Goal: Task Accomplishment & Management: Use online tool/utility

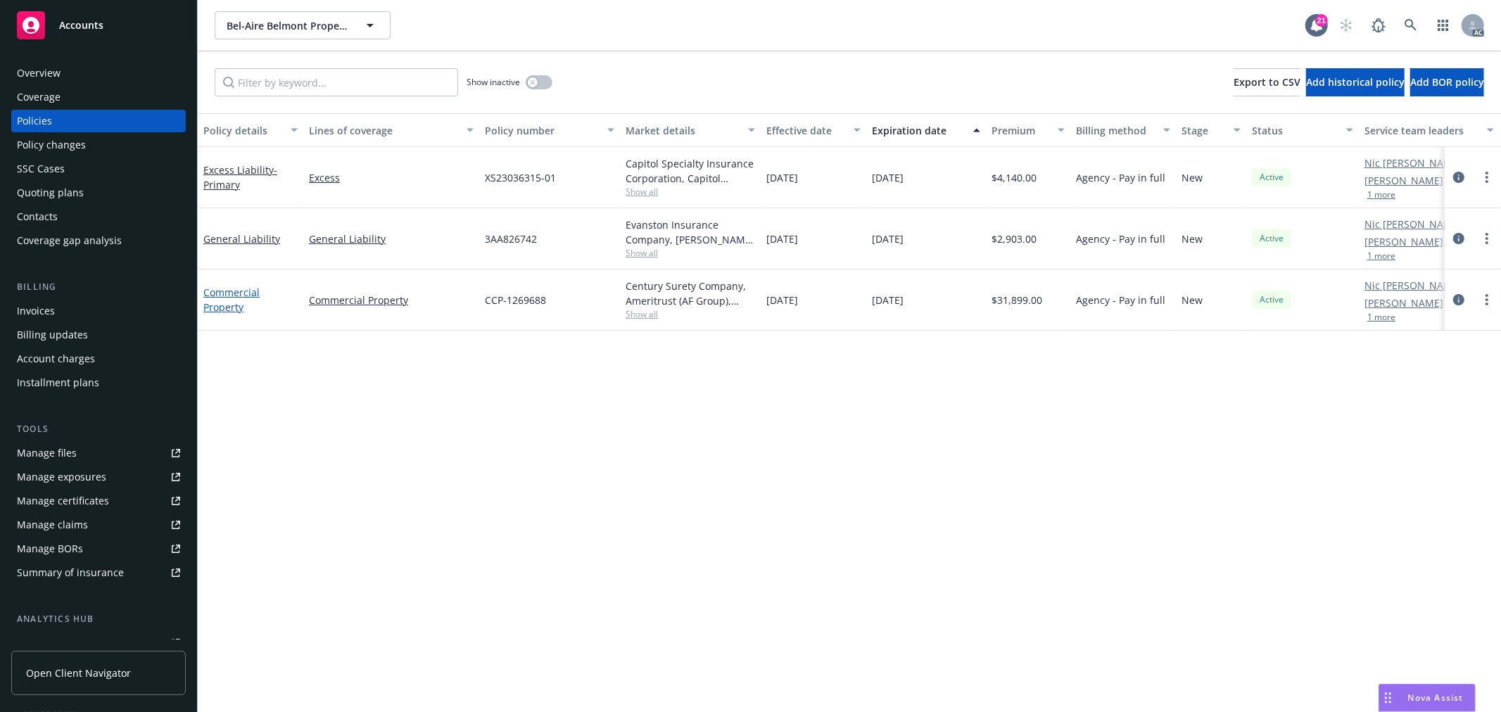
click at [244, 289] on link "Commercial Property" at bounding box center [231, 300] width 56 height 28
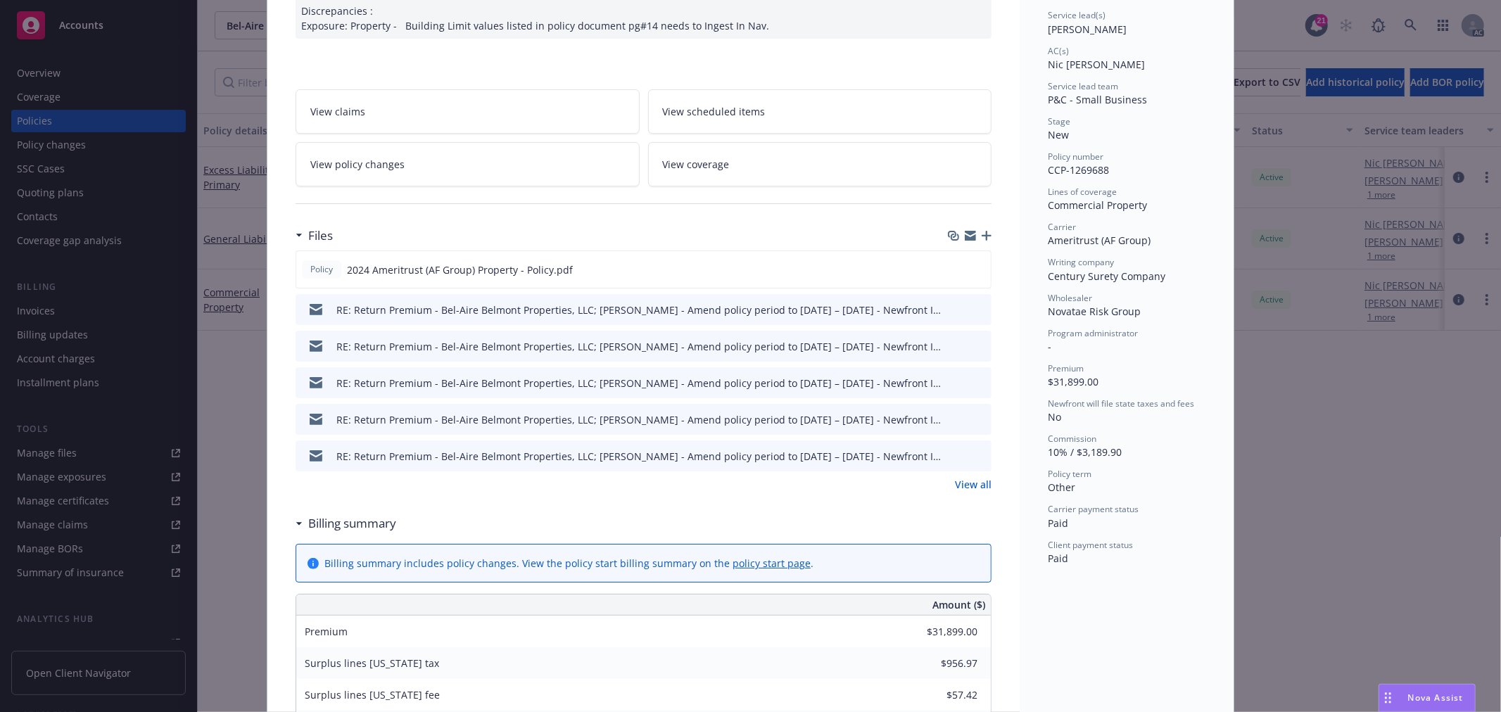
scroll to position [234, 0]
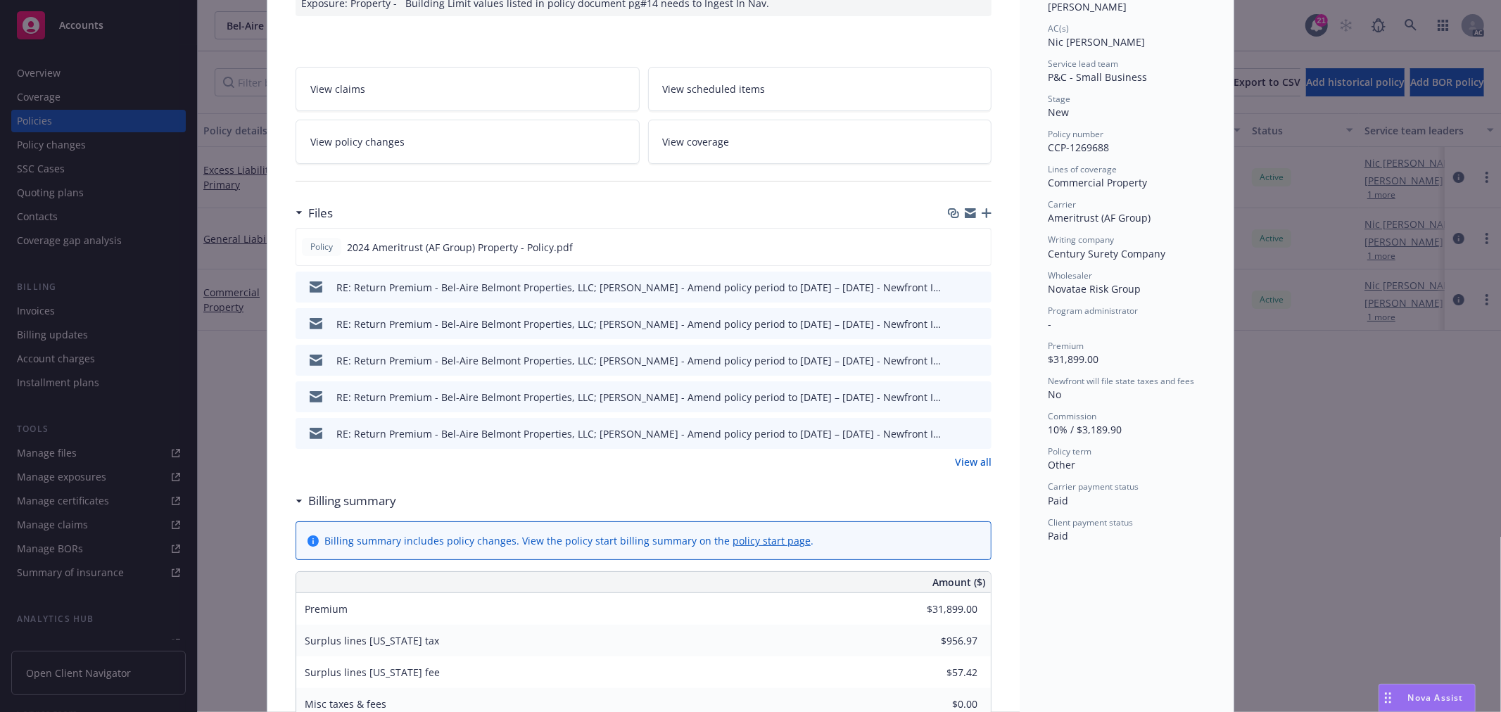
click at [968, 466] on link "View all" at bounding box center [973, 461] width 37 height 15
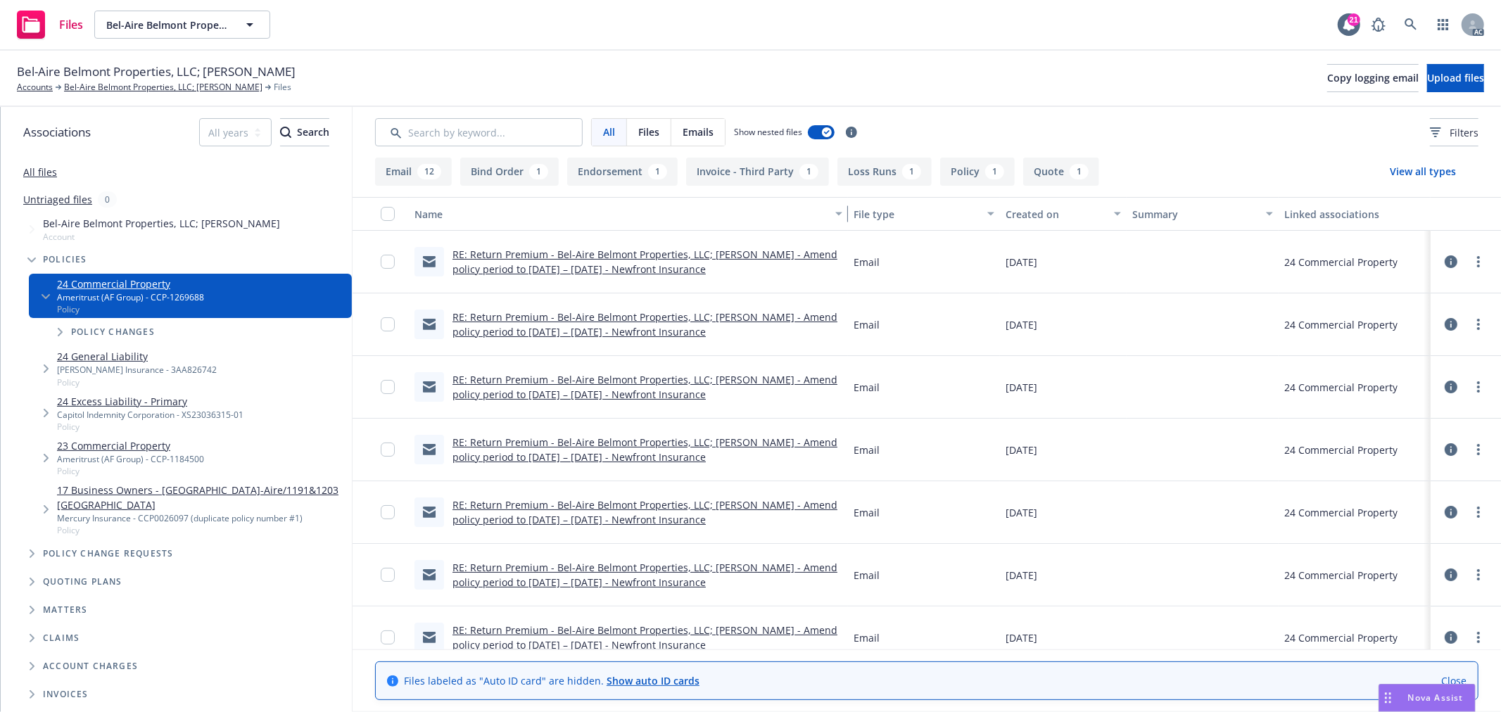
drag, startPoint x: 613, startPoint y: 215, endPoint x: 812, endPoint y: 222, distance: 199.3
click at [812, 222] on button "Name" at bounding box center [628, 214] width 439 height 34
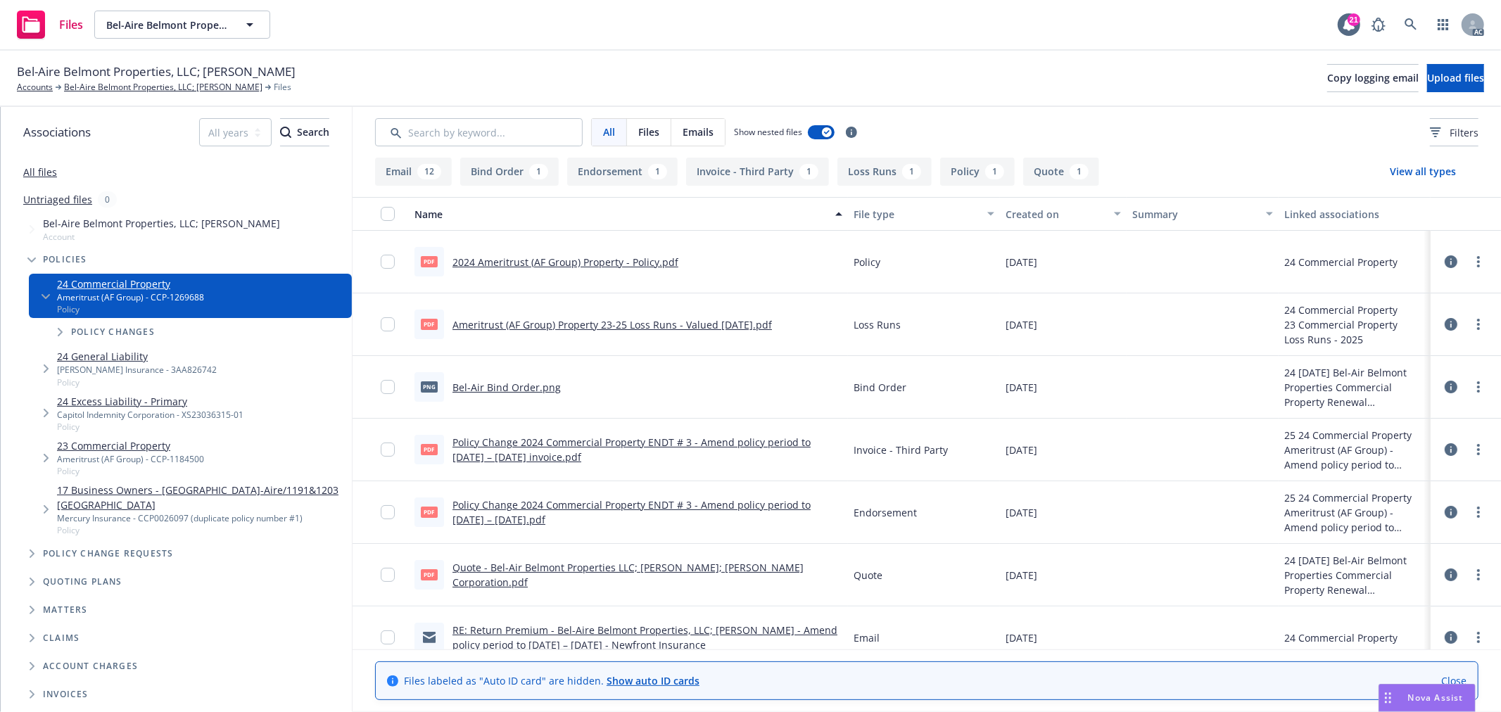
click at [1018, 213] on div "Created on" at bounding box center [1055, 214] width 100 height 15
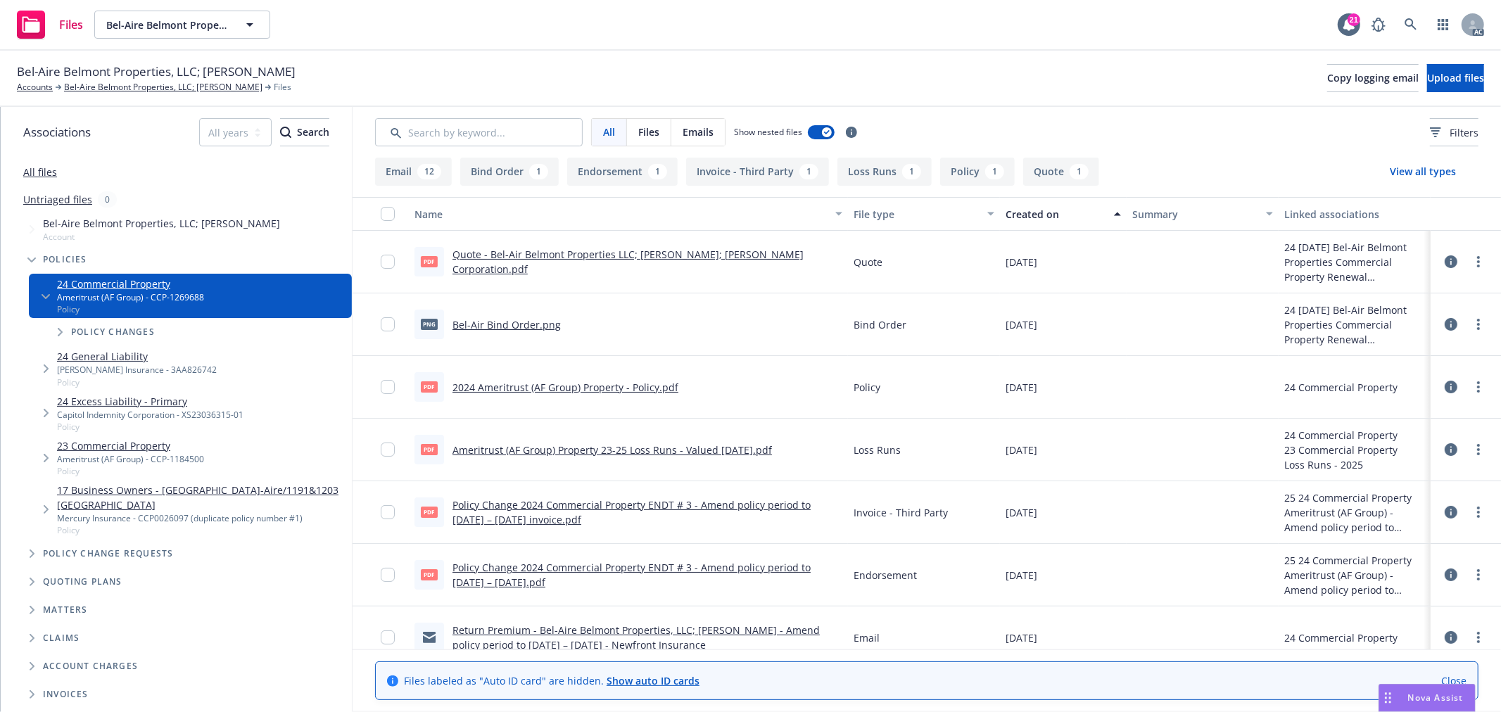
click at [1018, 213] on div "Created on" at bounding box center [1055, 214] width 100 height 15
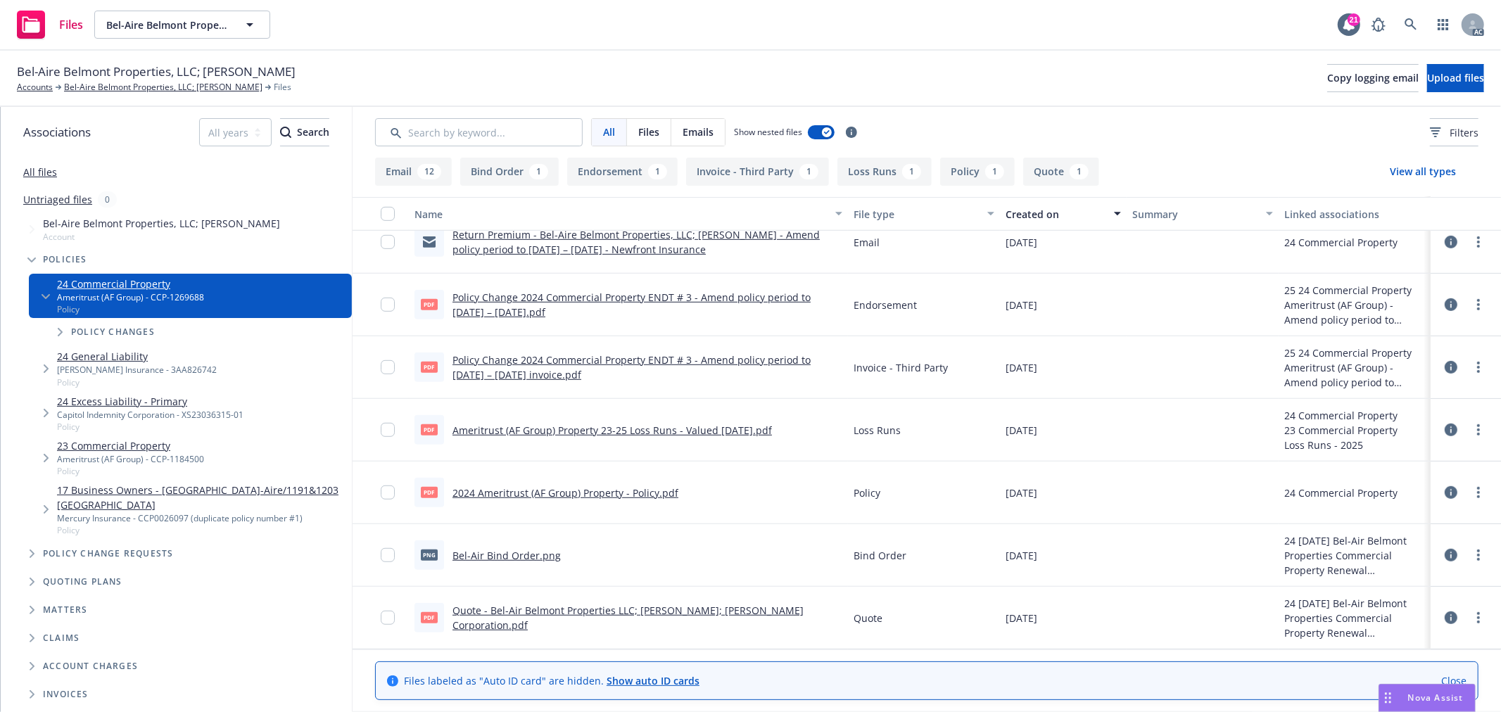
scroll to position [701, 0]
click at [145, 440] on link "23 Commercial Property" at bounding box center [130, 445] width 147 height 15
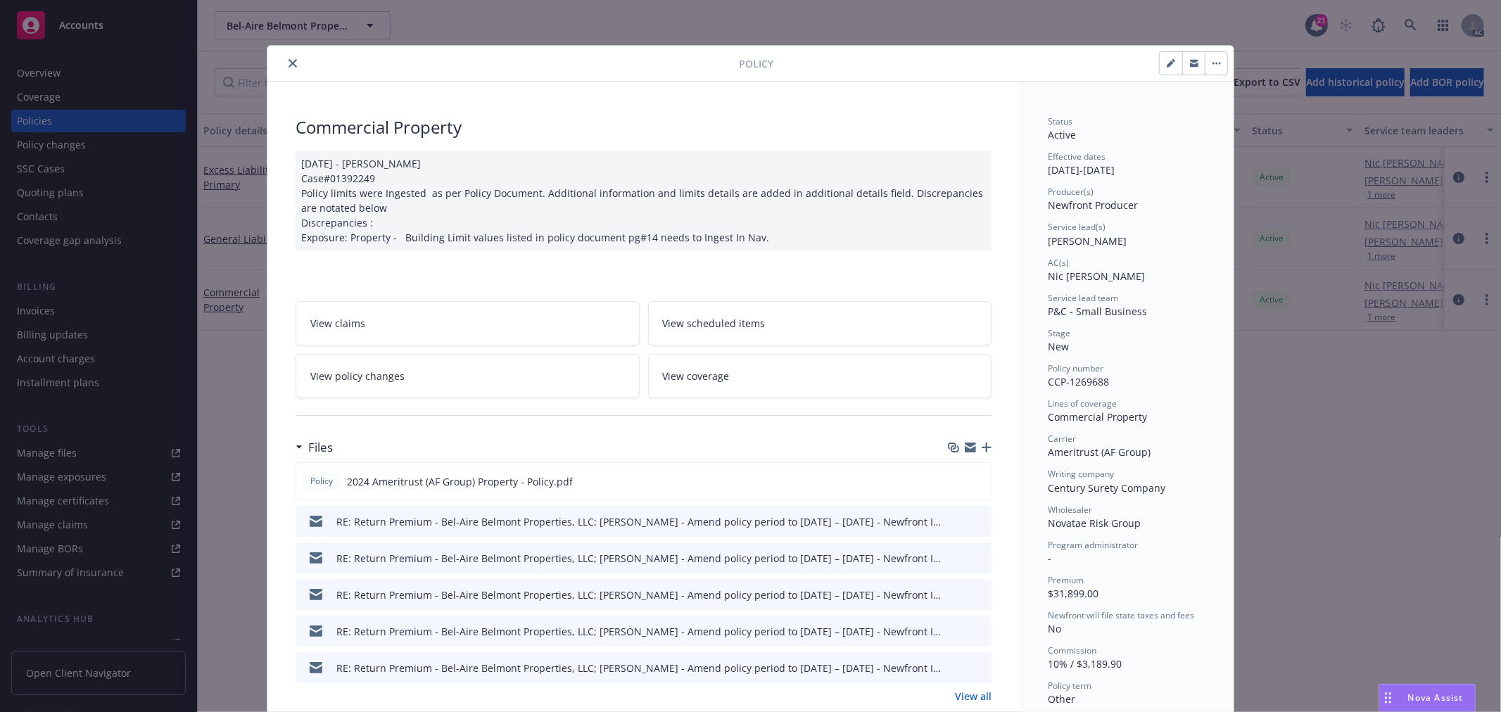
drag, startPoint x: 0, startPoint y: 0, endPoint x: 288, endPoint y: 61, distance: 294.9
click at [288, 61] on icon "close" at bounding box center [292, 63] width 8 height 8
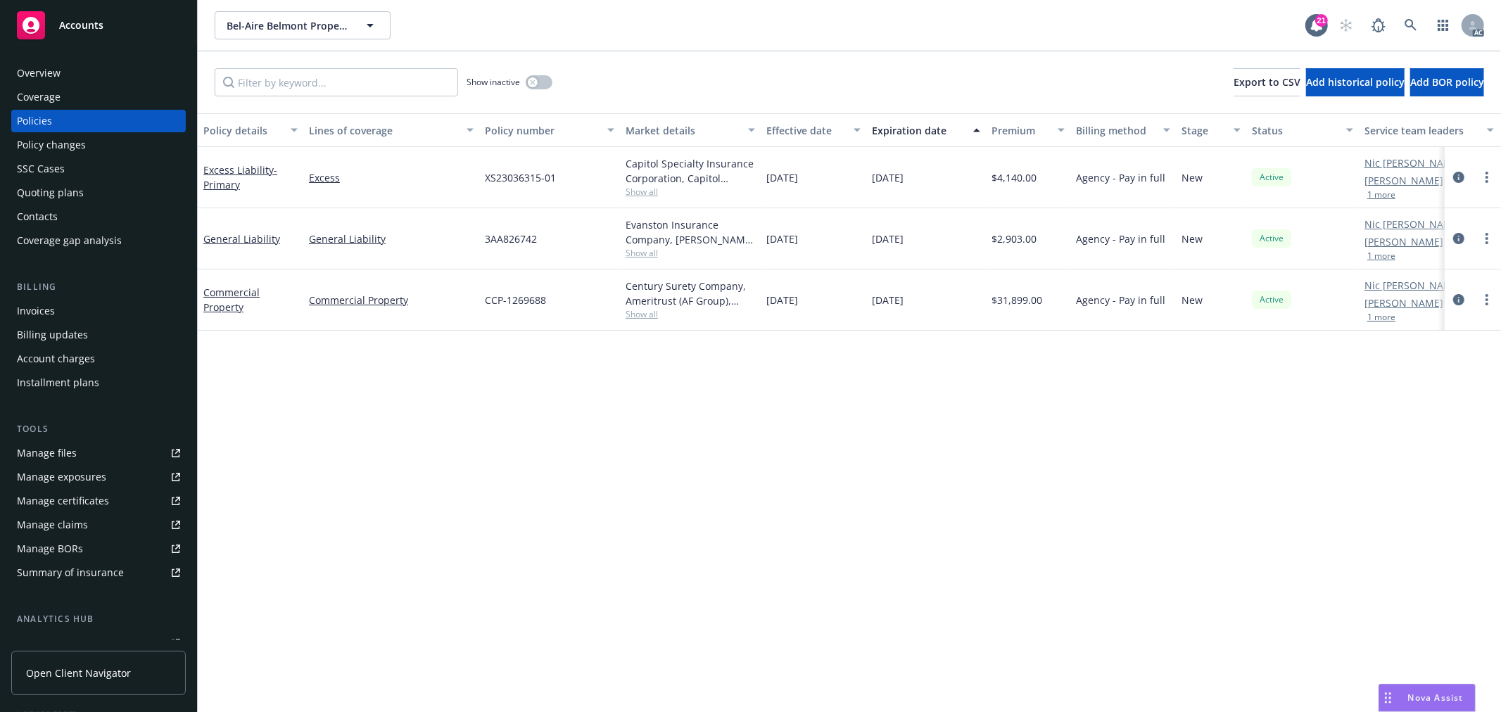
click at [1384, 313] on button "1 more" at bounding box center [1381, 317] width 28 height 8
drag, startPoint x: 1359, startPoint y: 322, endPoint x: 1430, endPoint y: 320, distance: 71.1
click at [1430, 320] on div "Nic Tallichet AC Shelly Flores AM Newfront Producer PD Show less" at bounding box center [1429, 308] width 141 height 79
copy link "Newfront Prod"
click at [237, 303] on link "Commercial Property" at bounding box center [231, 309] width 56 height 28
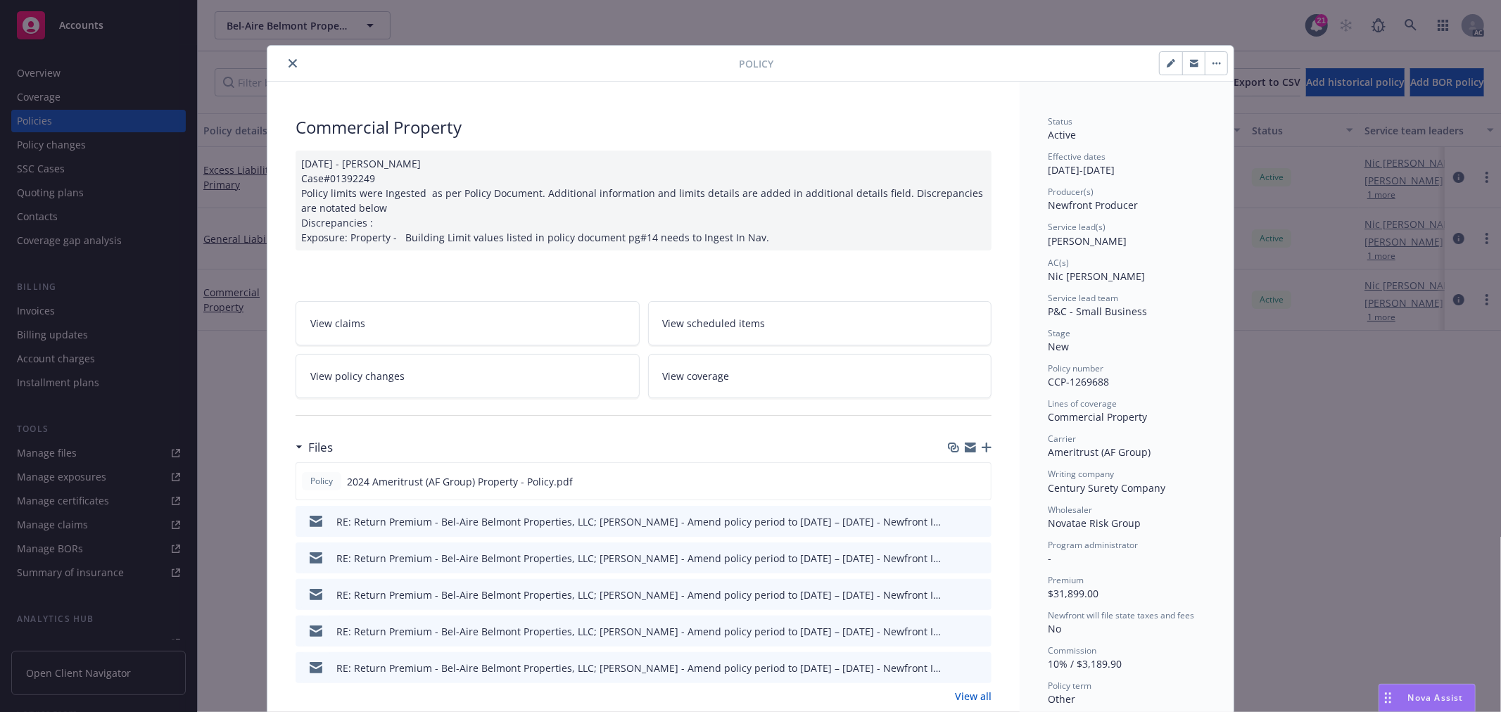
scroll to position [42, 0]
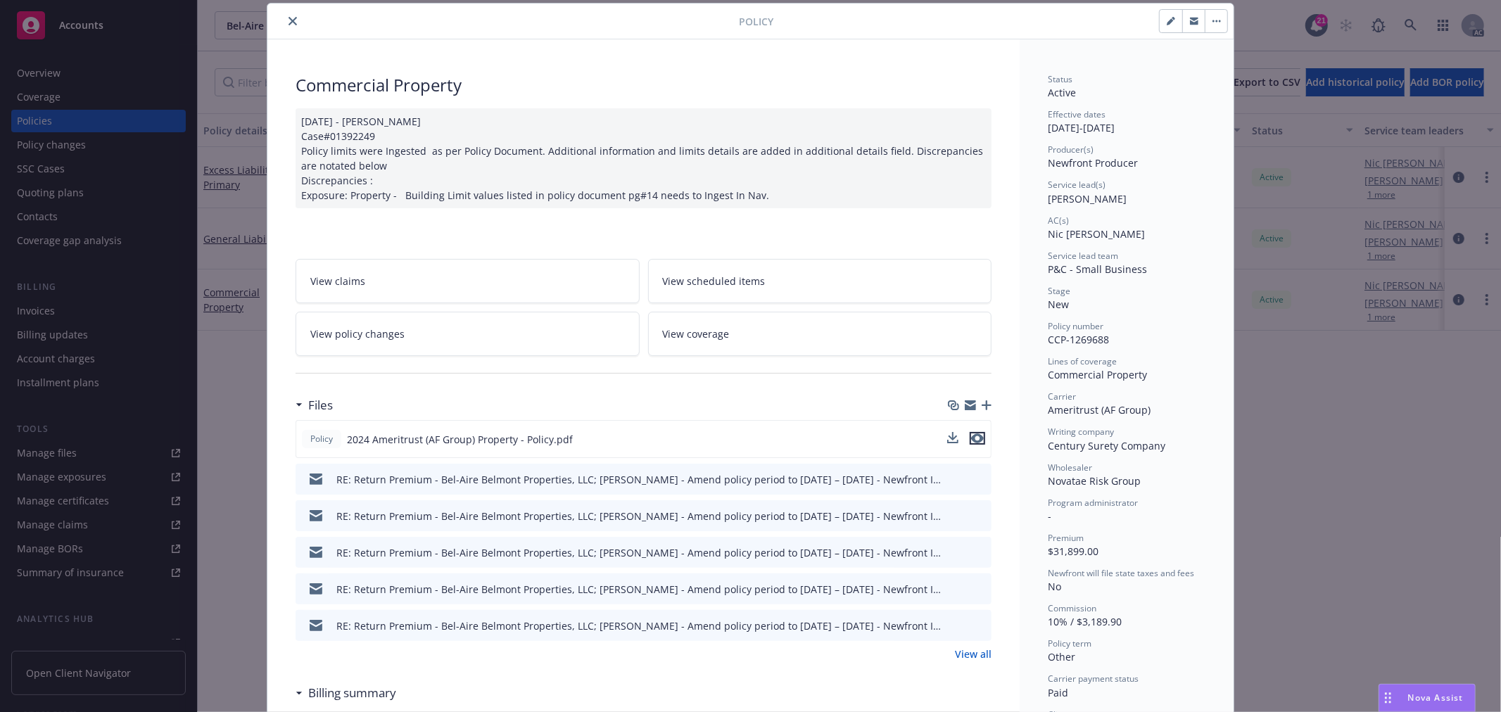
click at [971, 440] on icon "preview file" at bounding box center [977, 438] width 13 height 10
click at [288, 20] on icon "close" at bounding box center [292, 21] width 8 height 8
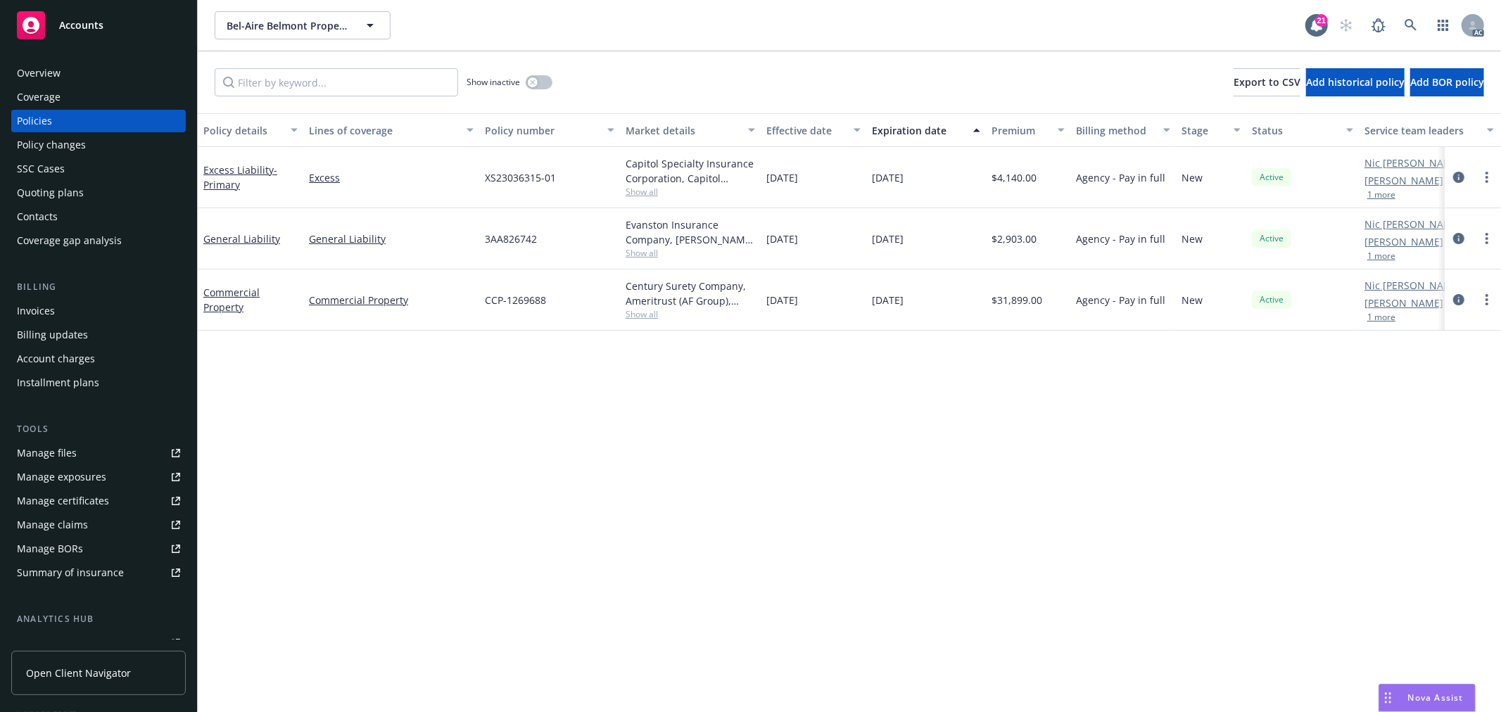
click at [48, 68] on div "Overview" at bounding box center [39, 73] width 44 height 23
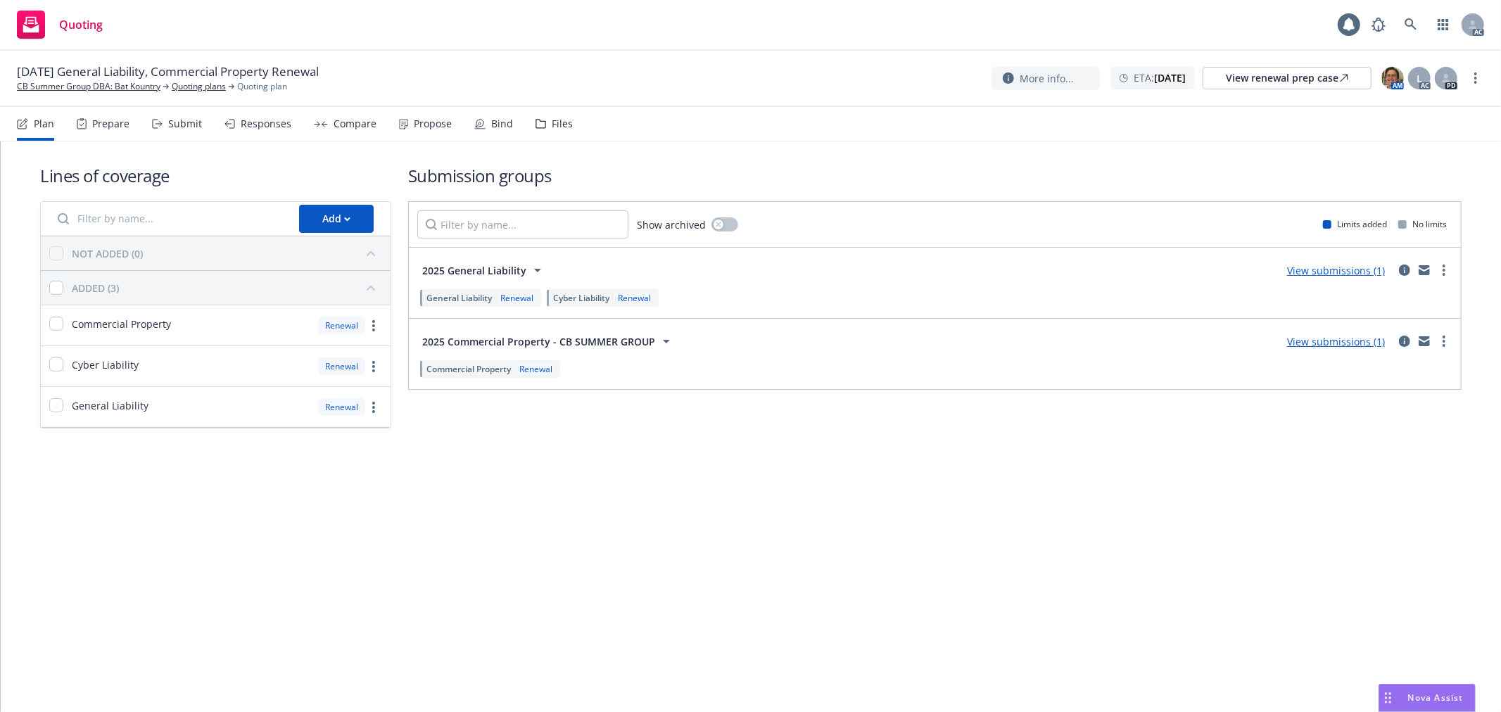
click at [194, 125] on div "Submit" at bounding box center [185, 123] width 34 height 11
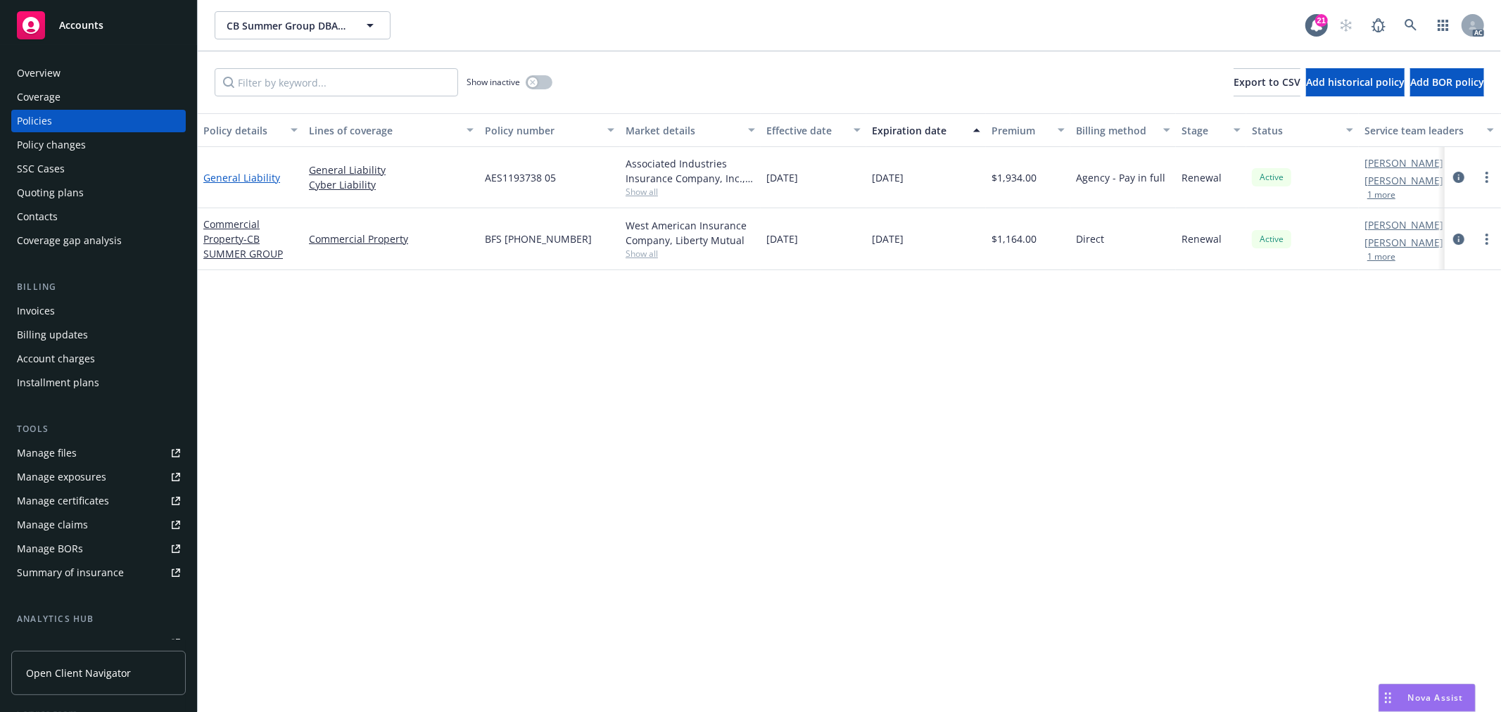
click at [221, 179] on link "General Liability" at bounding box center [241, 177] width 77 height 13
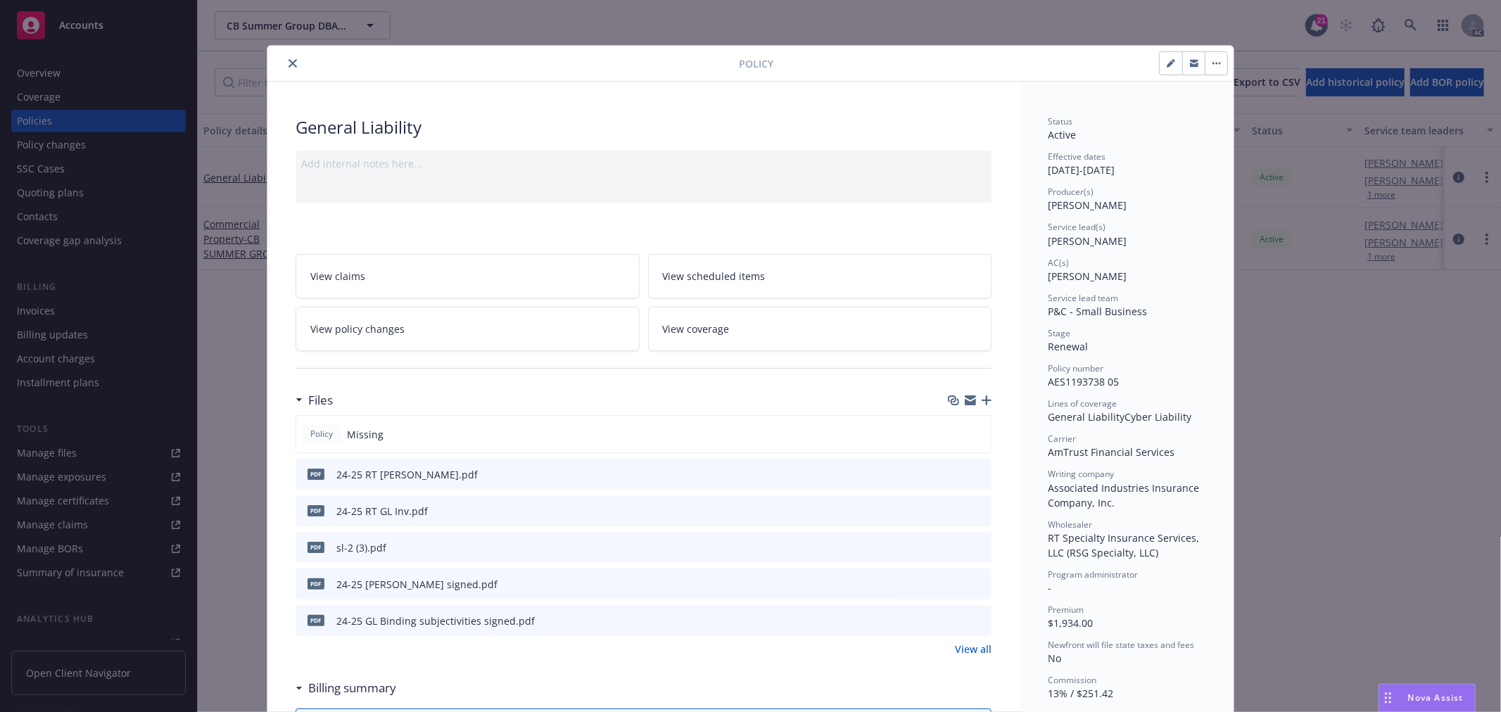
click at [972, 474] on icon "preview file" at bounding box center [978, 474] width 13 height 10
click at [286, 68] on button "close" at bounding box center [292, 63] width 17 height 17
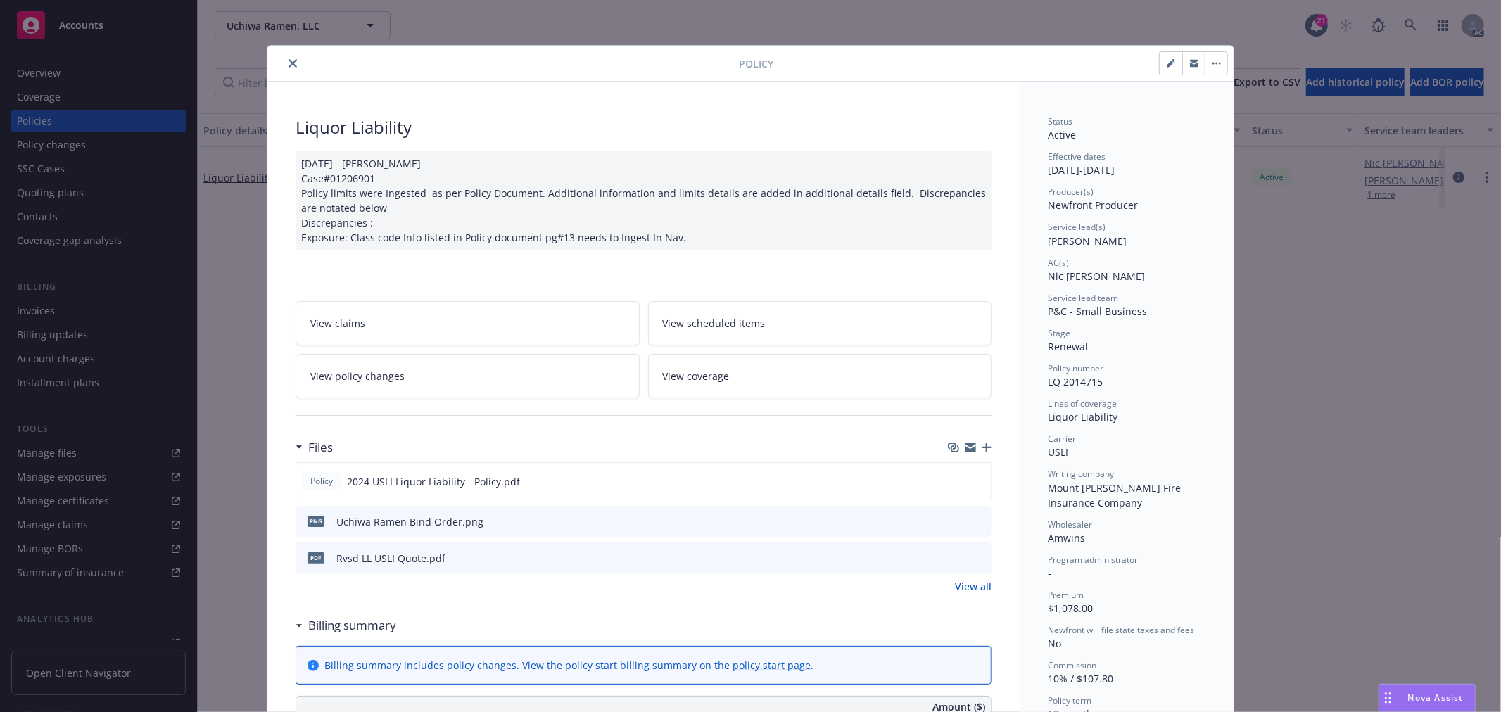
click at [530, 368] on link "View policy changes" at bounding box center [467, 376] width 344 height 44
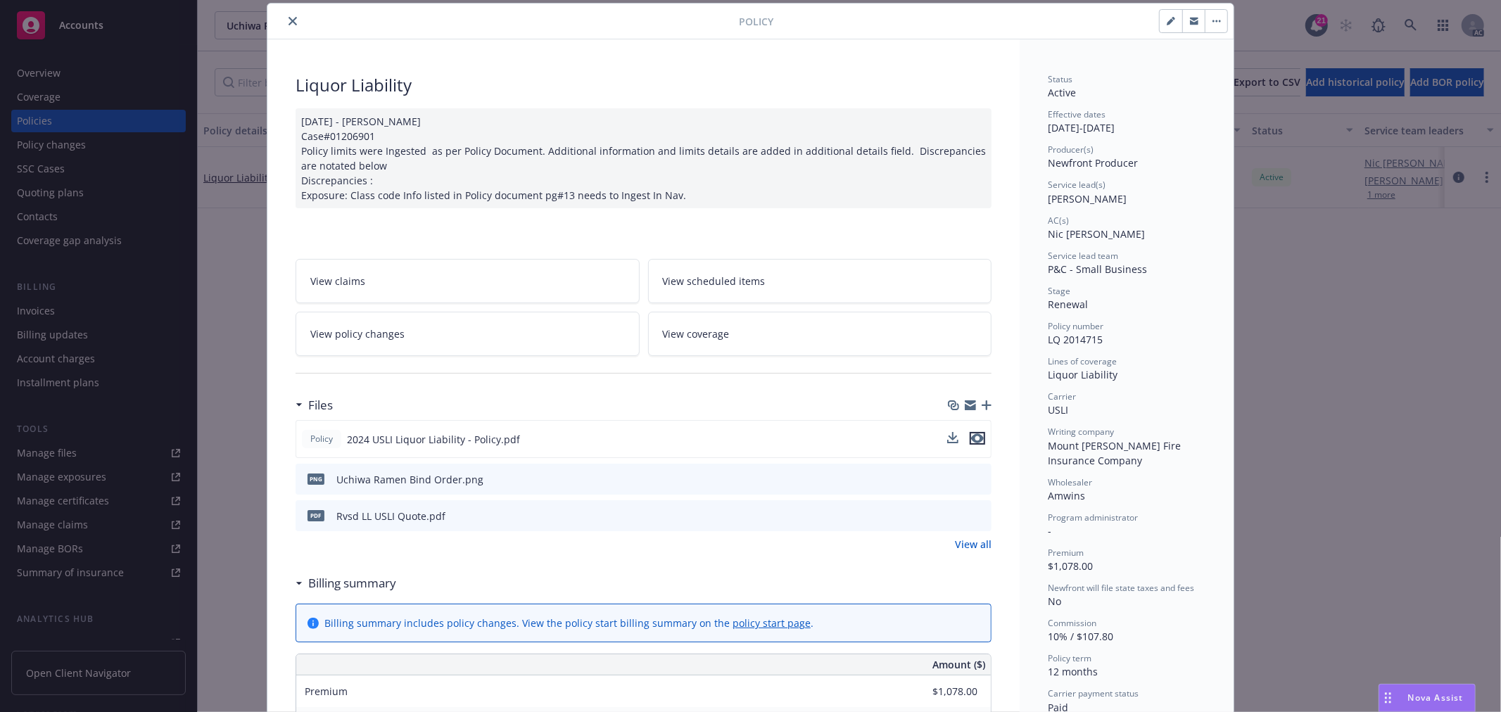
click at [972, 438] on icon "preview file" at bounding box center [977, 438] width 13 height 10
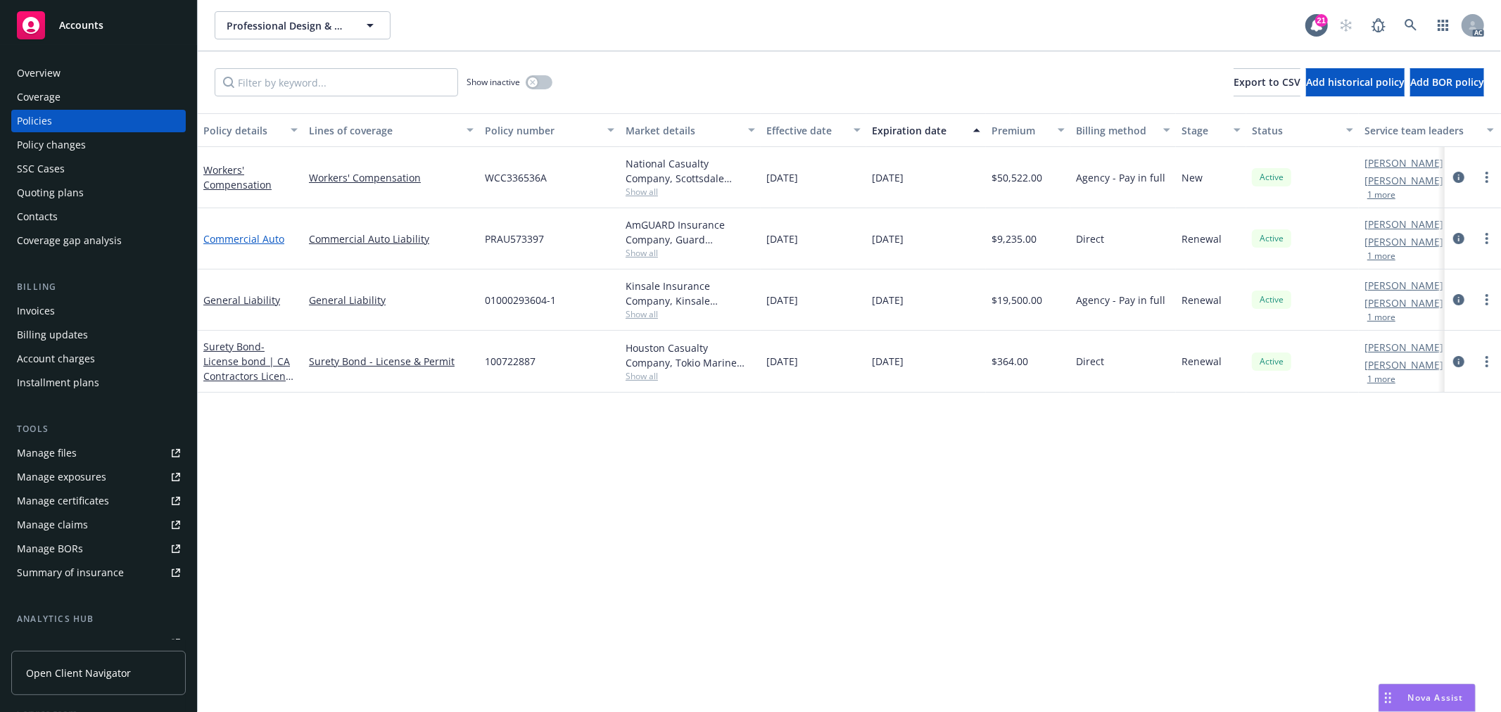
click at [257, 238] on link "Commercial Auto" at bounding box center [243, 238] width 81 height 13
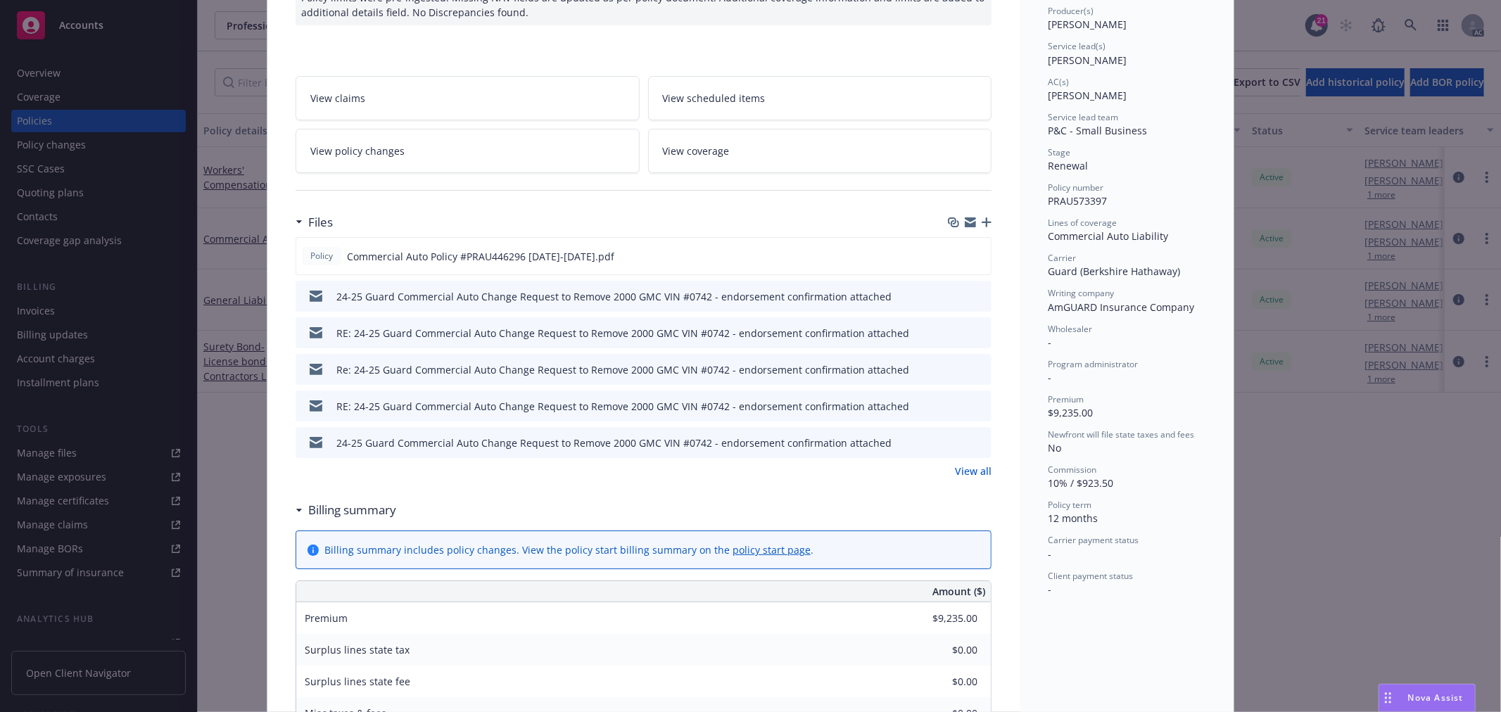
scroll to position [156, 0]
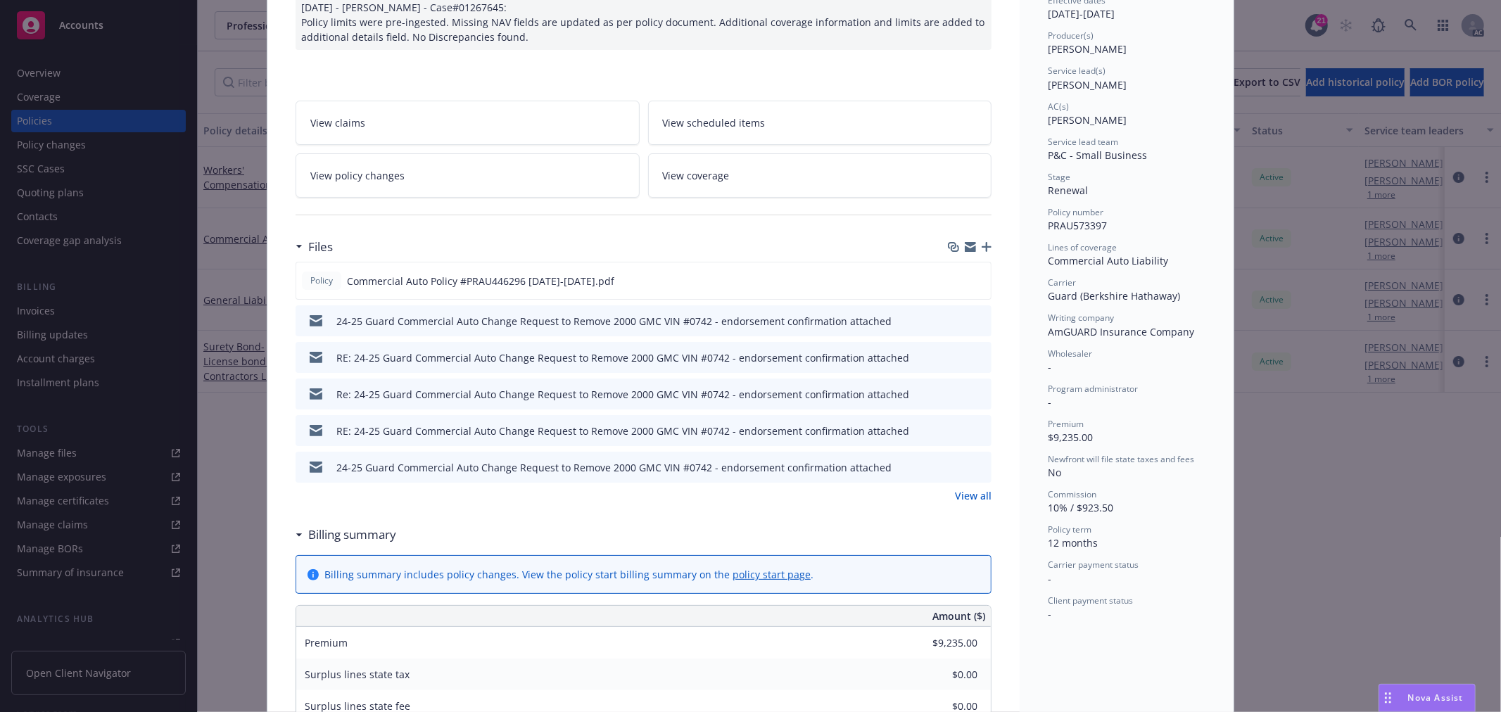
click at [412, 177] on link "View policy changes" at bounding box center [467, 175] width 344 height 44
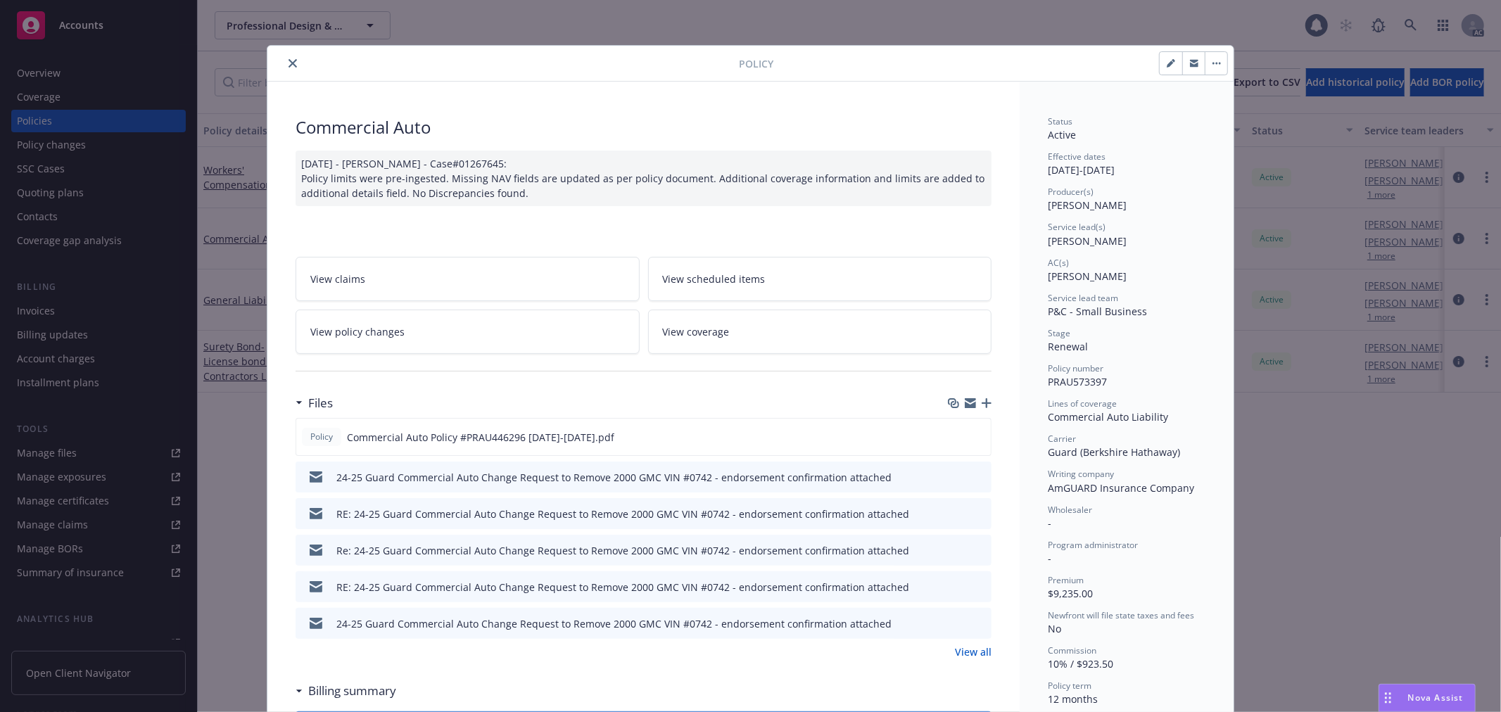
scroll to position [42, 0]
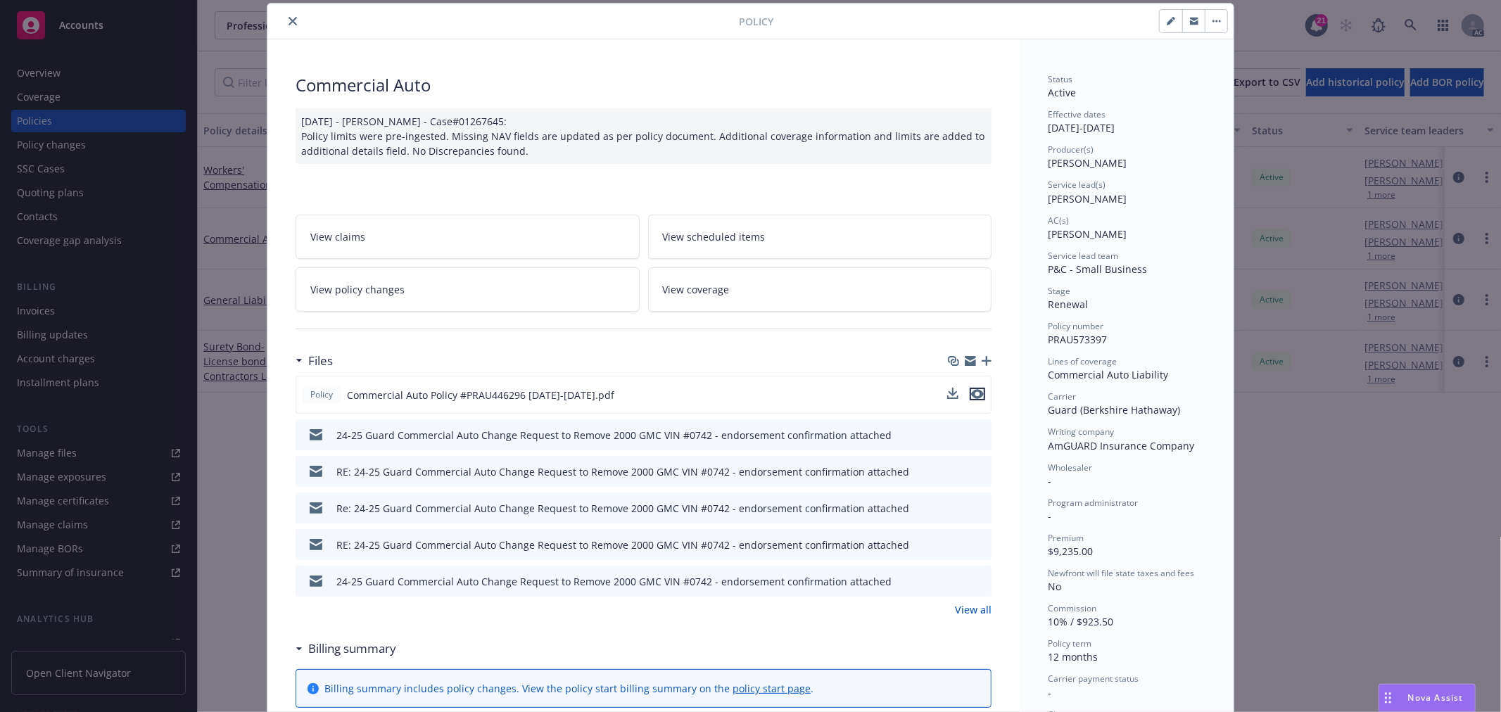
click at [971, 395] on icon "preview file" at bounding box center [977, 394] width 13 height 10
click at [969, 607] on link "View all" at bounding box center [973, 609] width 37 height 15
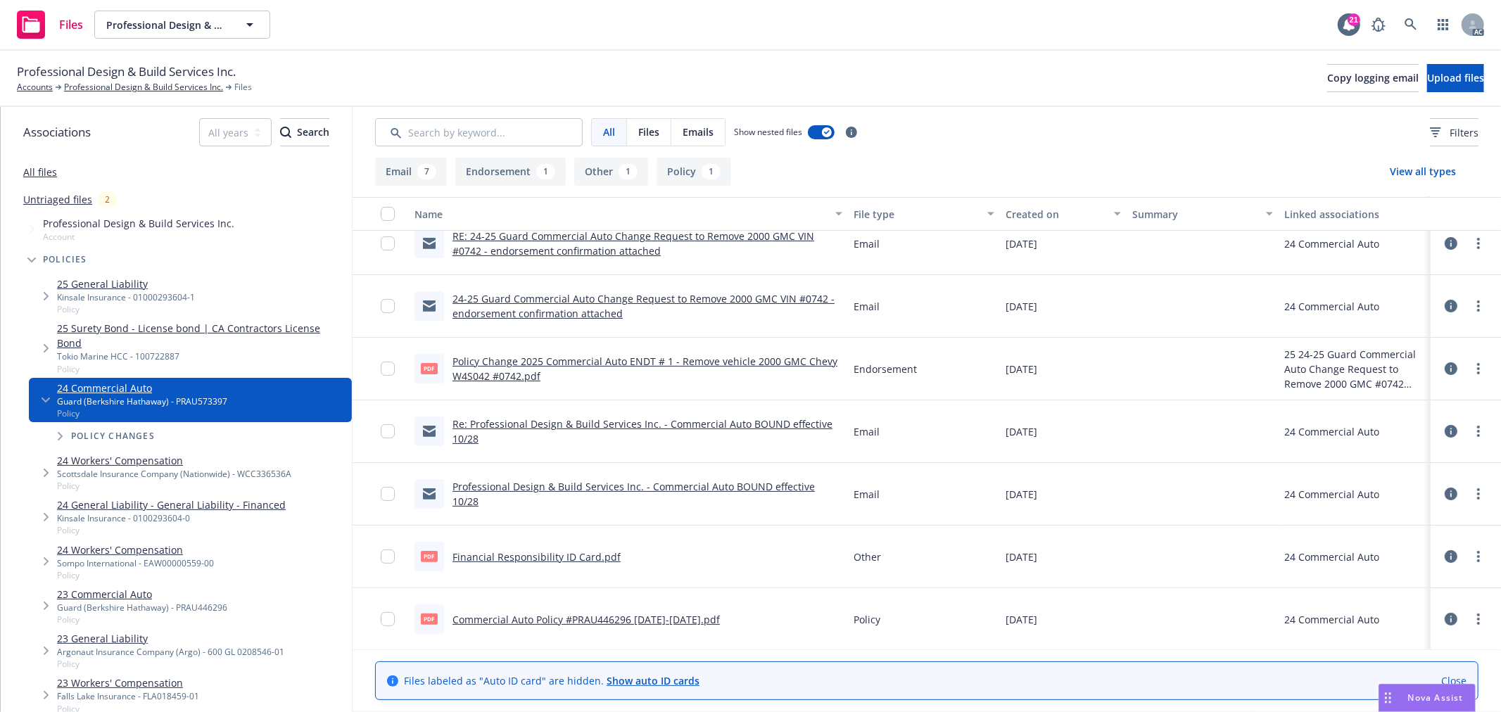
scroll to position [206, 0]
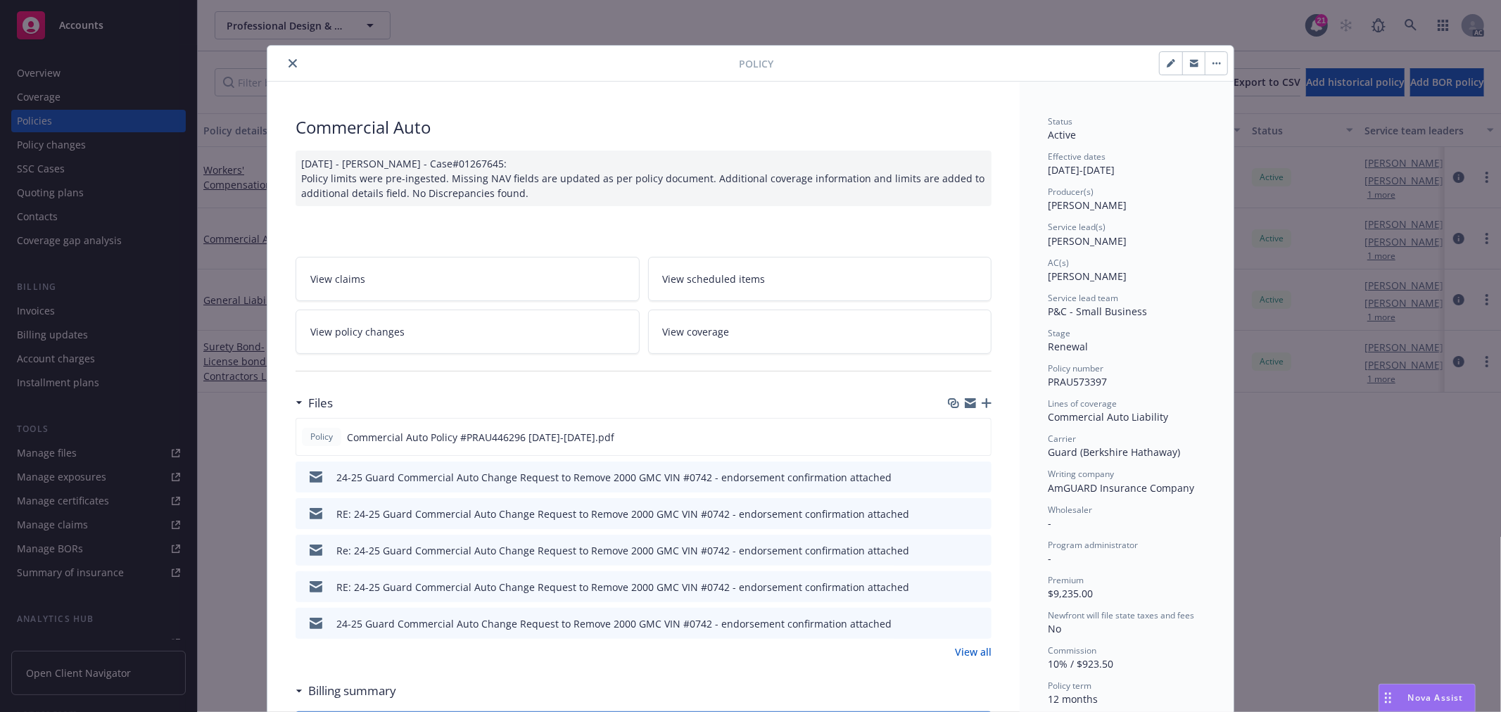
click at [469, 320] on link "View policy changes" at bounding box center [467, 332] width 344 height 44
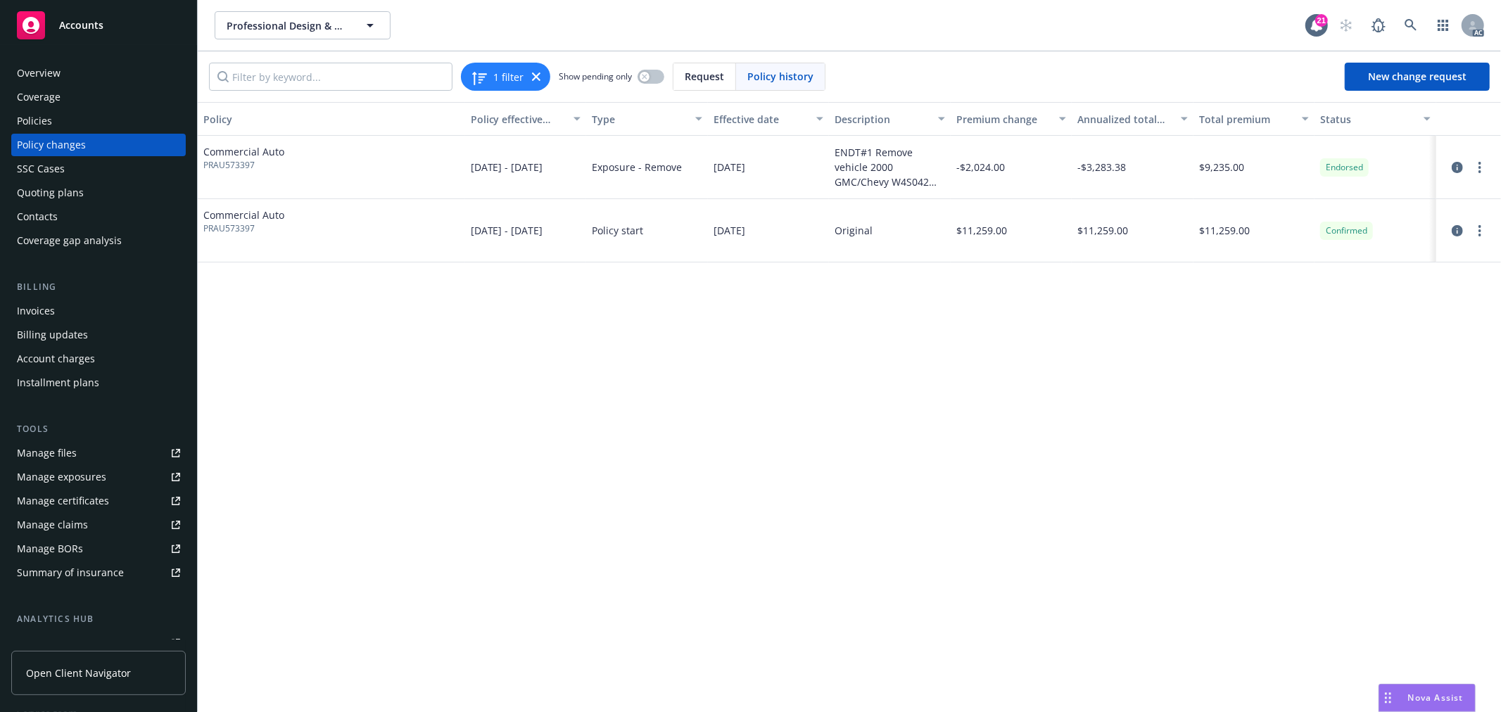
click at [912, 183] on div "ENDT#1 Remove vehicle 2000 GMC/Chevy W4S042 #0742" at bounding box center [889, 167] width 110 height 44
copy div "W4S042"
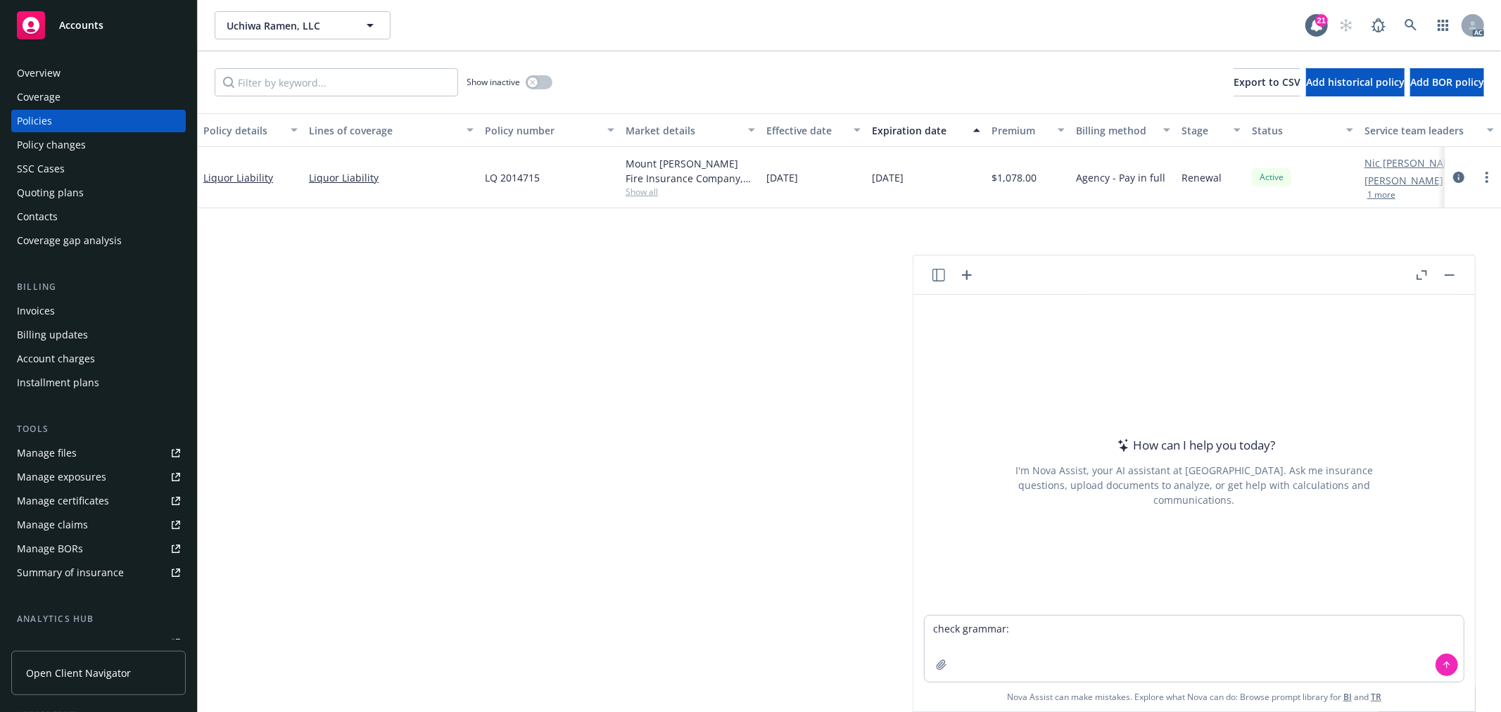
type textarea "check grammar: Quote lists wrong NI "Uchiwa [PERSON_NAME] LLC " on the 1st page…"
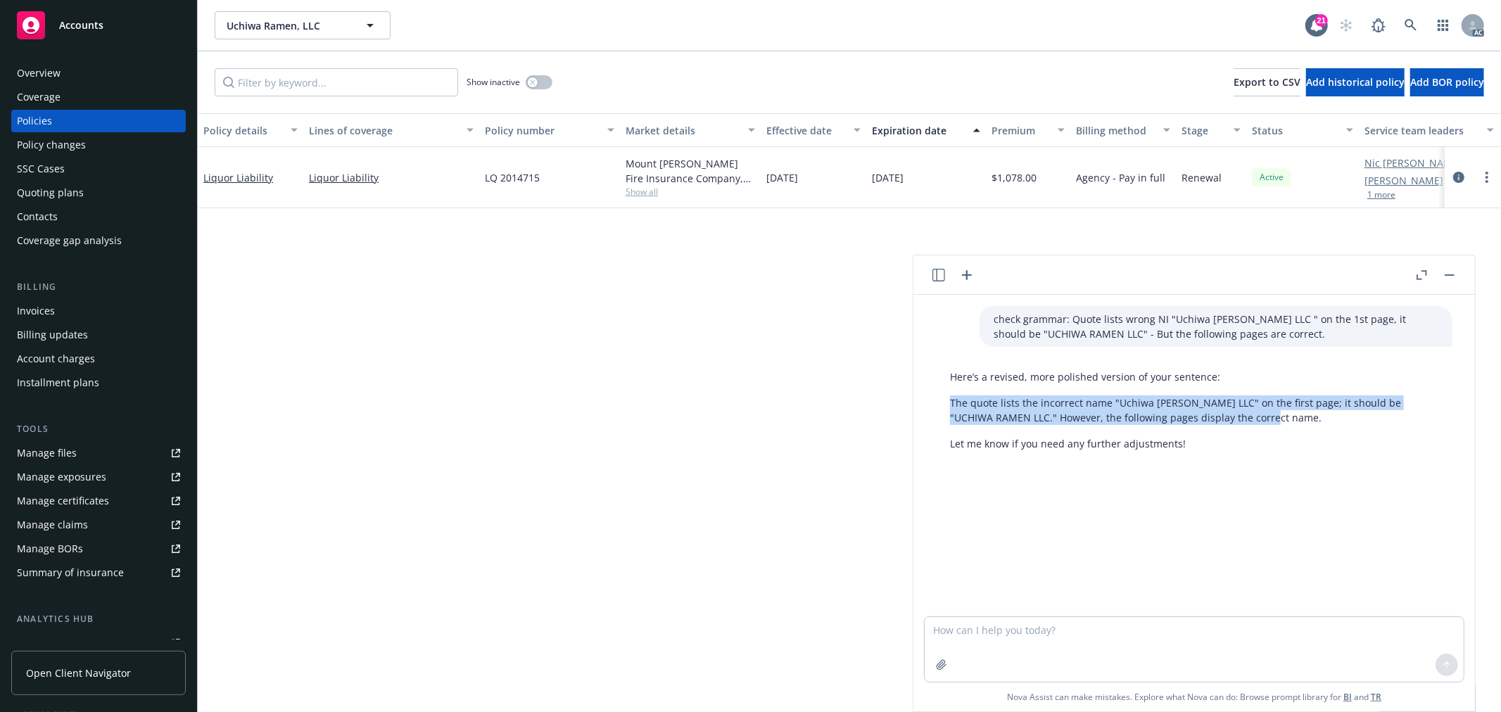
drag, startPoint x: 952, startPoint y: 399, endPoint x: 1264, endPoint y: 424, distance: 313.4
click at [1264, 424] on p "The quote lists the incorrect name "Uchiwa Ramon LLC" on the first page; it sho…" at bounding box center [1194, 410] width 488 height 30
copy p "The quote lists the incorrect name "Uchiwa Ramon LLC" on the first page; it sho…"
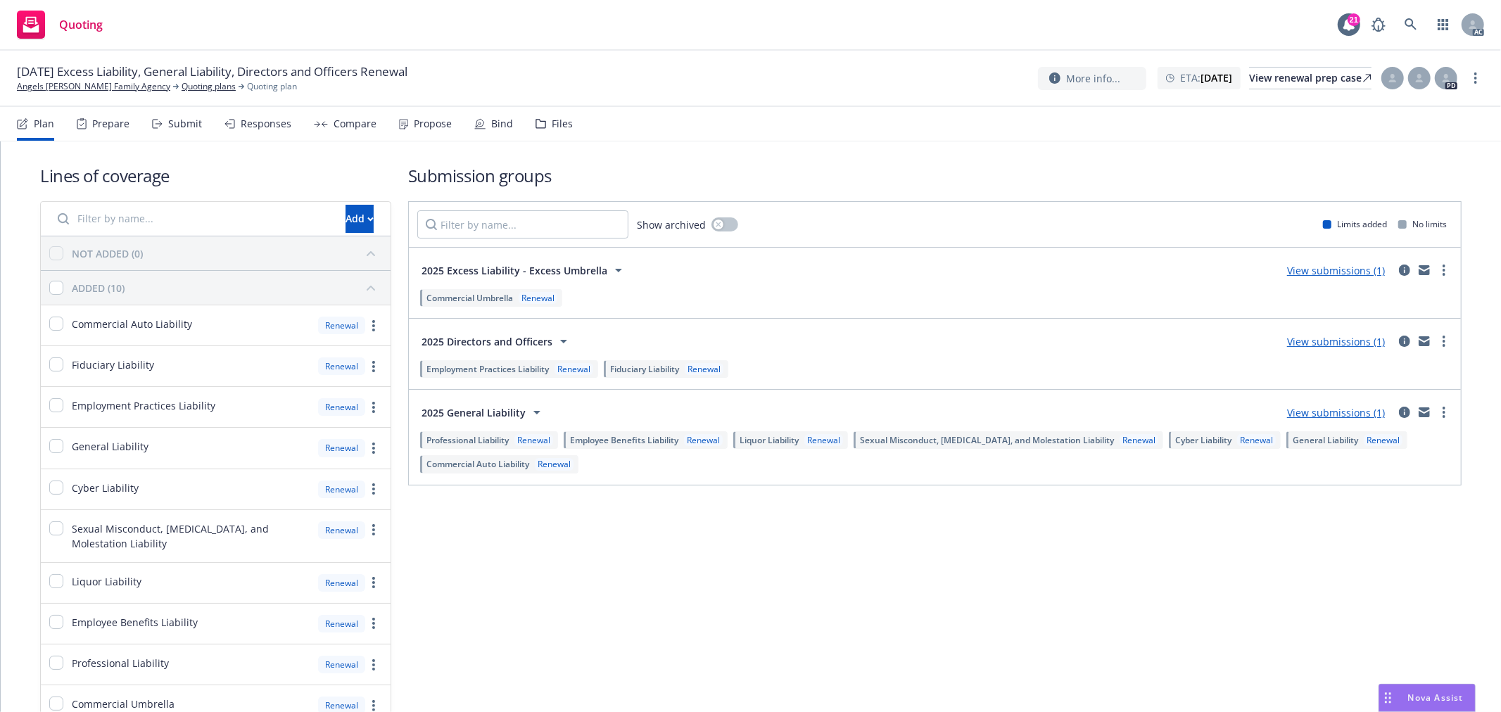
click at [174, 120] on div "Submit" at bounding box center [185, 123] width 34 height 11
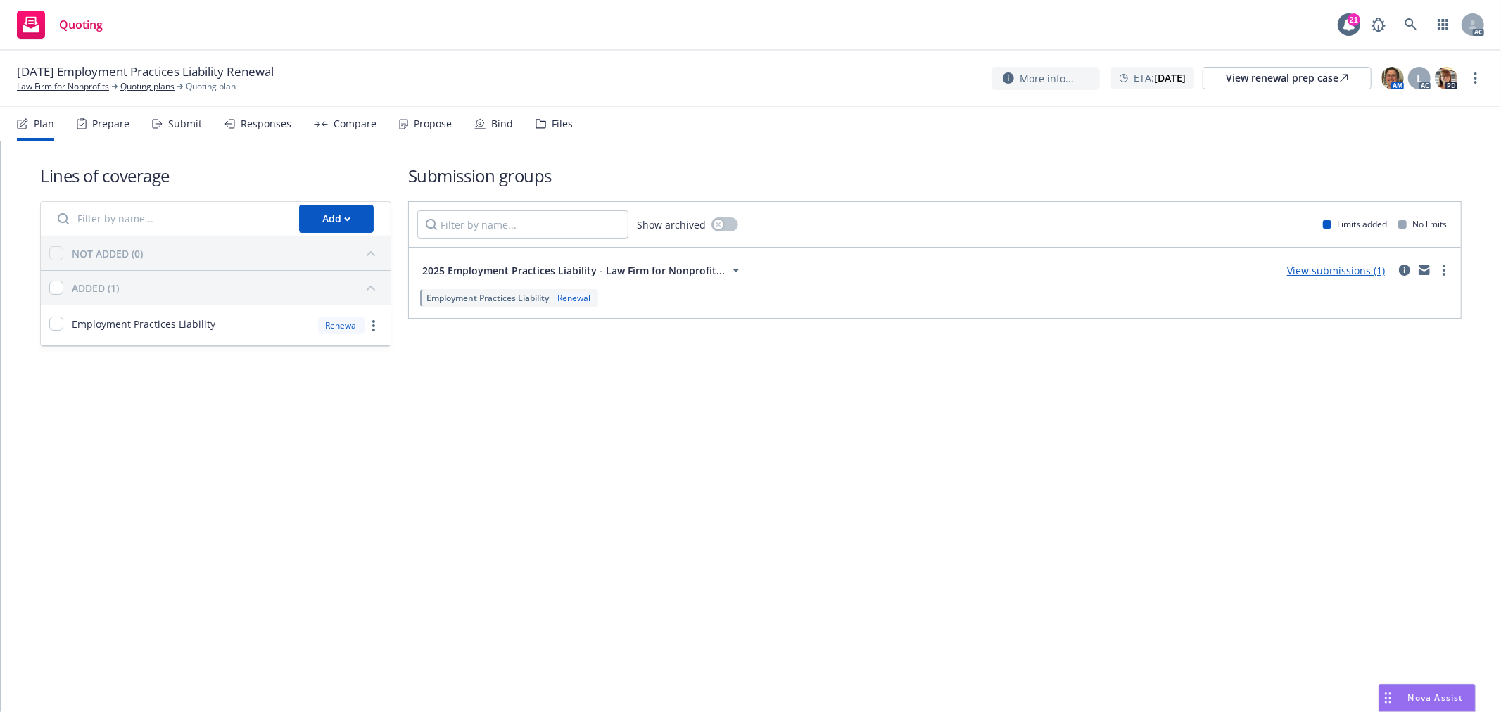
click at [176, 125] on div "Submit" at bounding box center [185, 123] width 34 height 11
click at [178, 121] on div "Submit" at bounding box center [185, 123] width 34 height 11
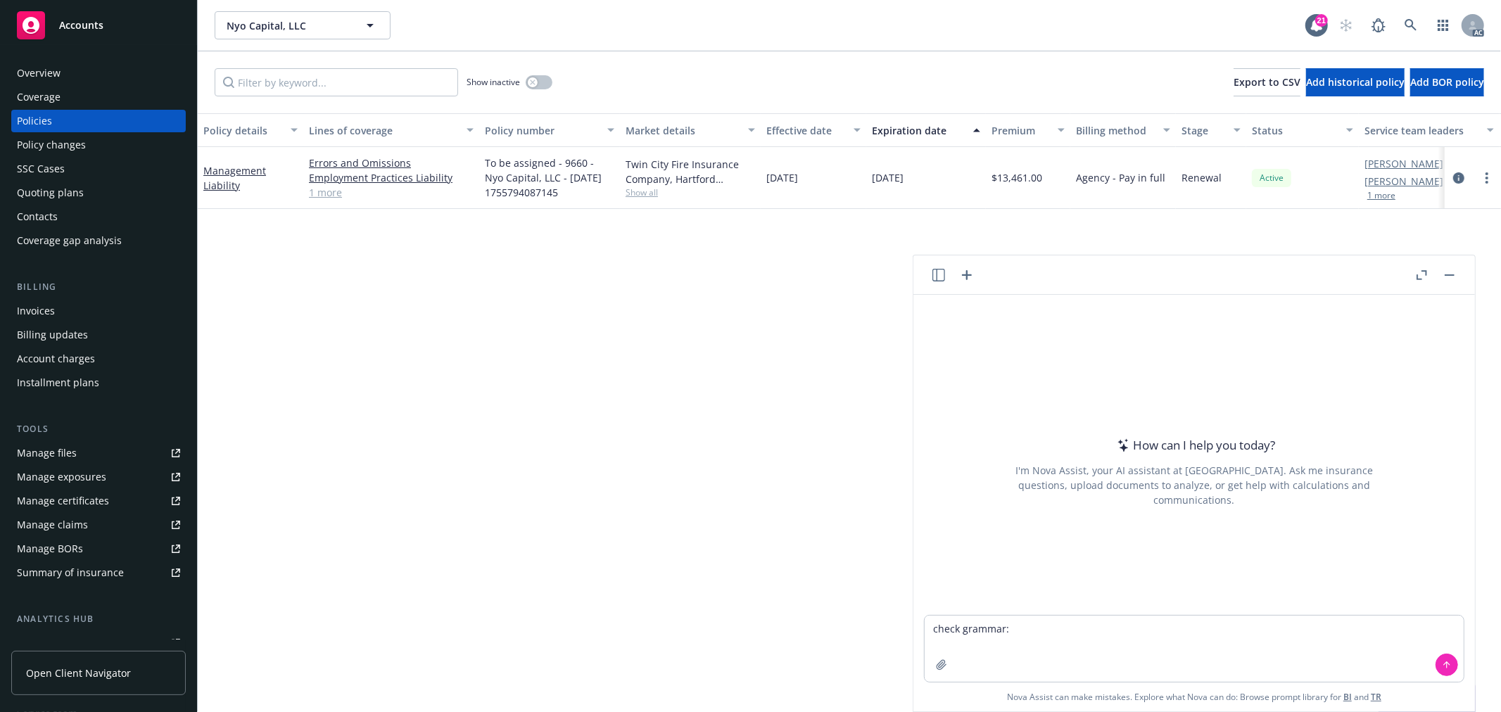
type textarea "check grammar: Just would like to remind you that we still have not reply to [P…"
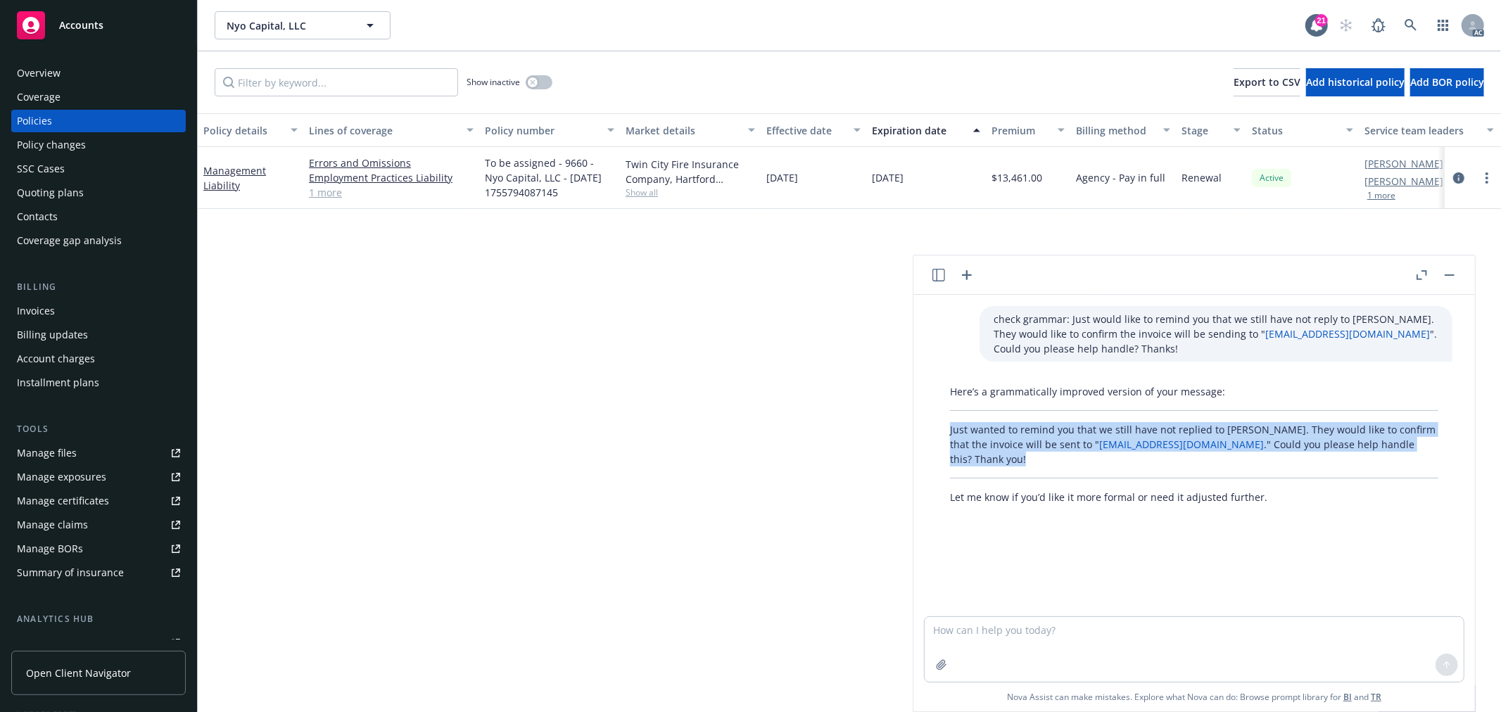
drag, startPoint x: 941, startPoint y: 426, endPoint x: 1415, endPoint y: 452, distance: 474.9
click at [1415, 452] on div "Here’s a grammatically improved version of your message: Just wanted to remind …" at bounding box center [1194, 445] width 516 height 132
copy p "Just wanted to remind you that we still have not replied to [PERSON_NAME]. They…"
